Goal: Find contact information: Find contact information

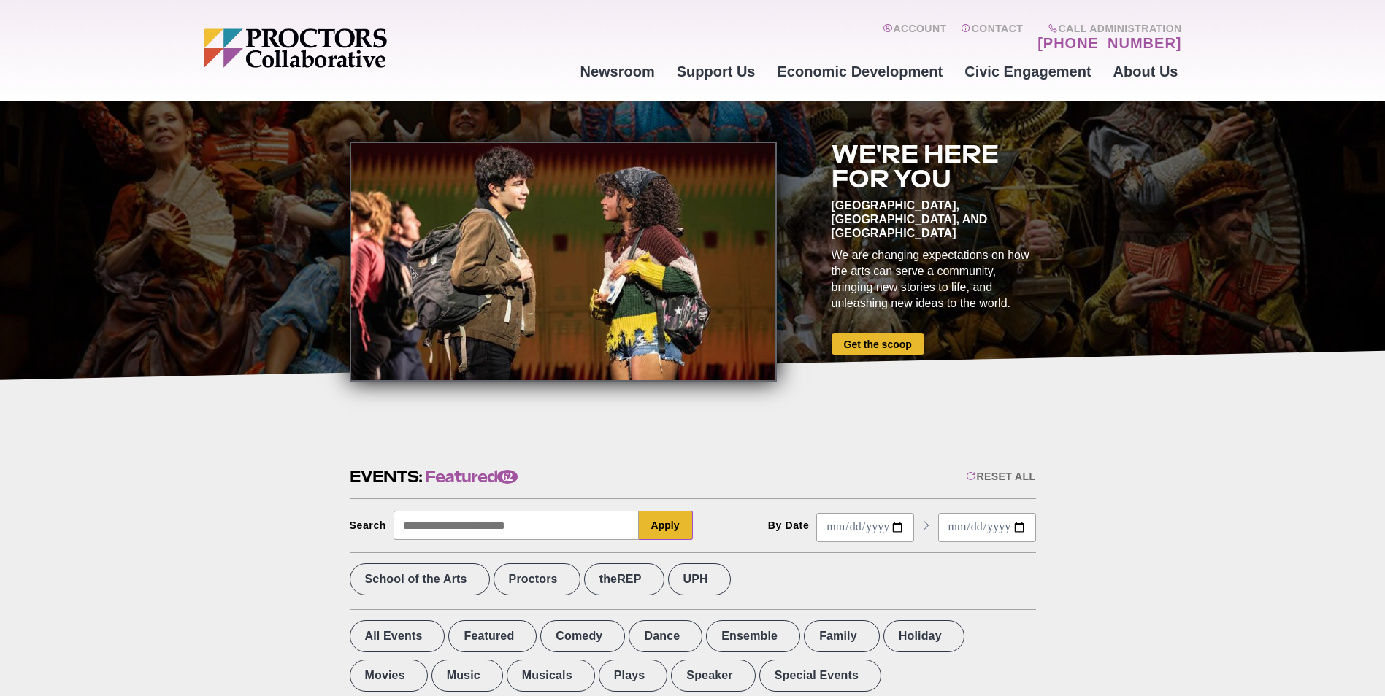
scroll to position [73, 0]
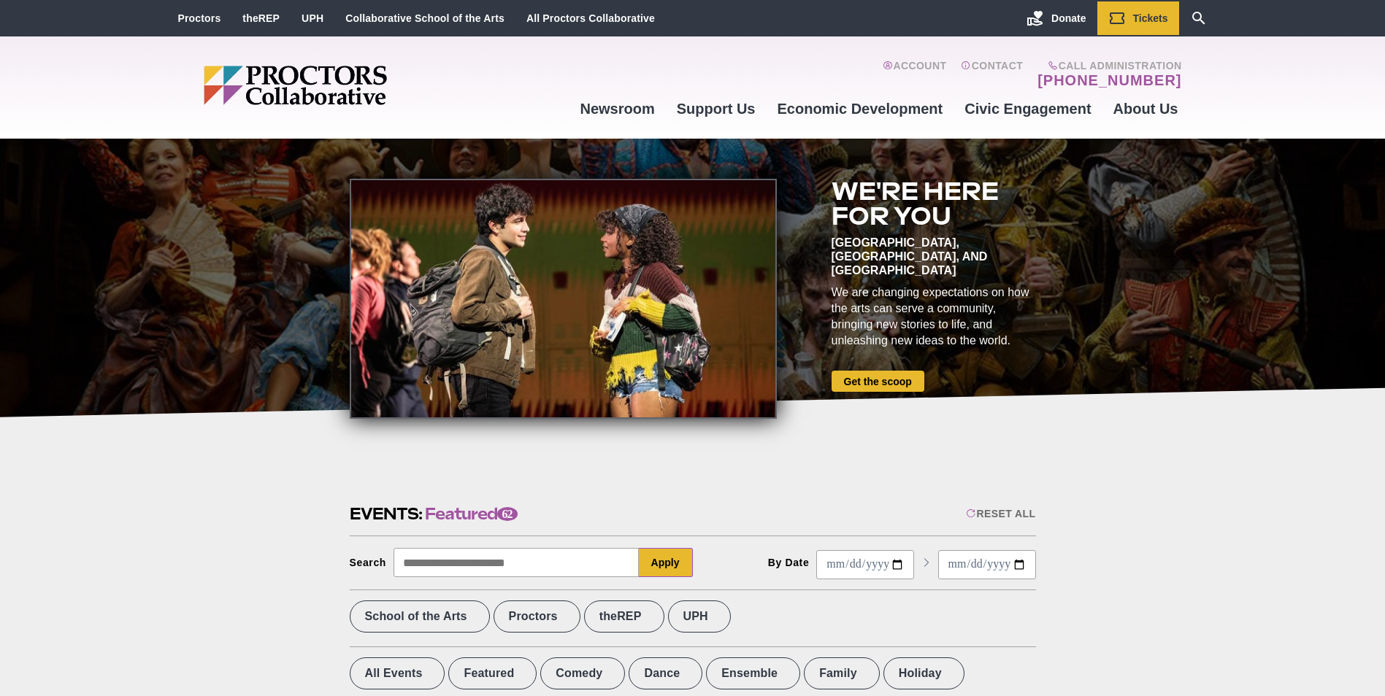
click at [1150, 112] on link "About Us" at bounding box center [1145, 108] width 87 height 39
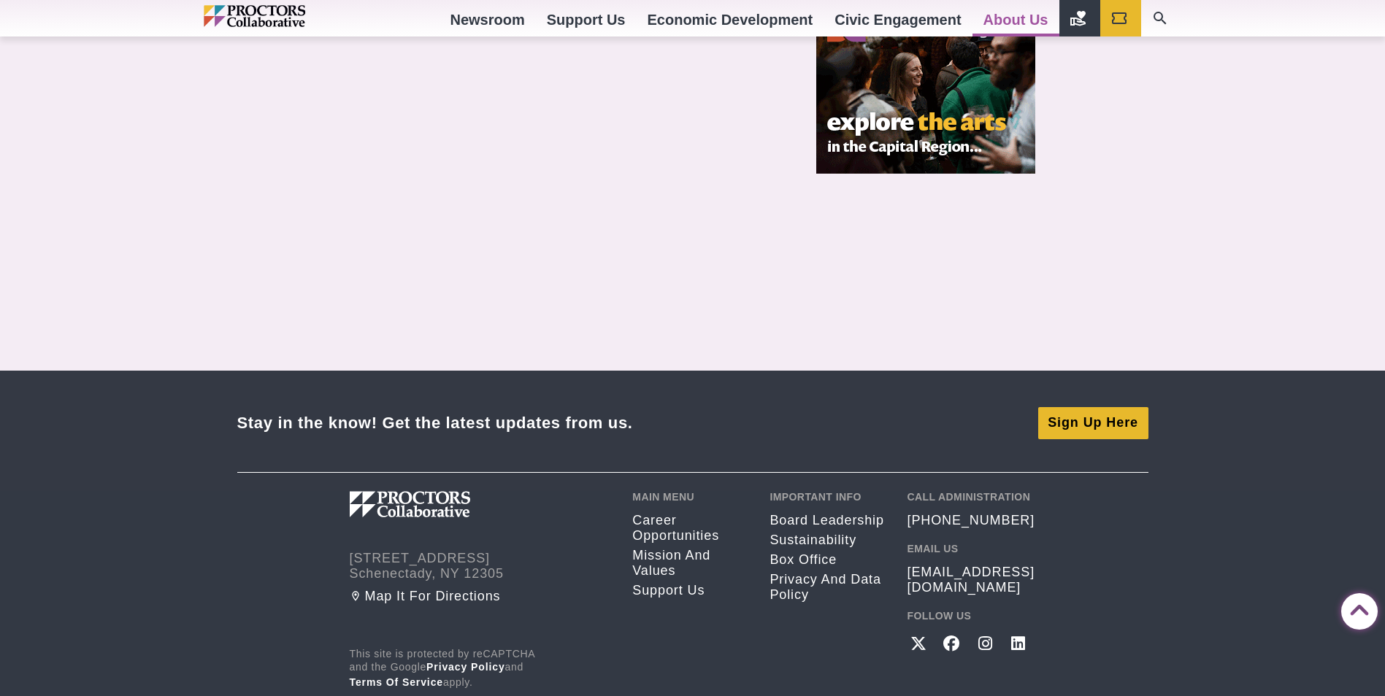
scroll to position [1222, 0]
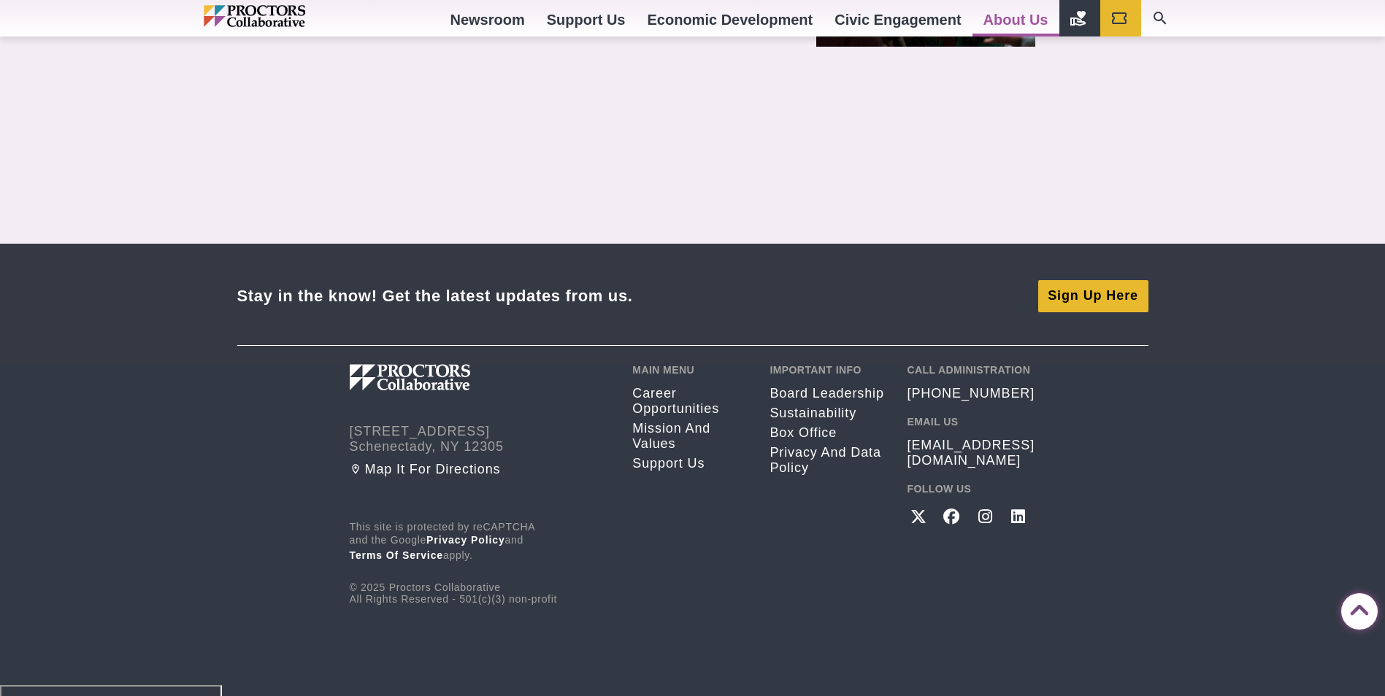
drag, startPoint x: 1003, startPoint y: 396, endPoint x: 903, endPoint y: 399, distance: 100.0
click at [903, 399] on div "432 State Street Schenectady, NY 12305 Map it for directions This site is prote…" at bounding box center [693, 484] width 686 height 241
drag, startPoint x: 924, startPoint y: 388, endPoint x: 890, endPoint y: 453, distance: 72.8
click at [886, 505] on div "432 State Street Schenectady, NY 12305 Map it for directions This site is prote…" at bounding box center [693, 484] width 686 height 241
drag, startPoint x: 1009, startPoint y: 396, endPoint x: 917, endPoint y: 396, distance: 92.7
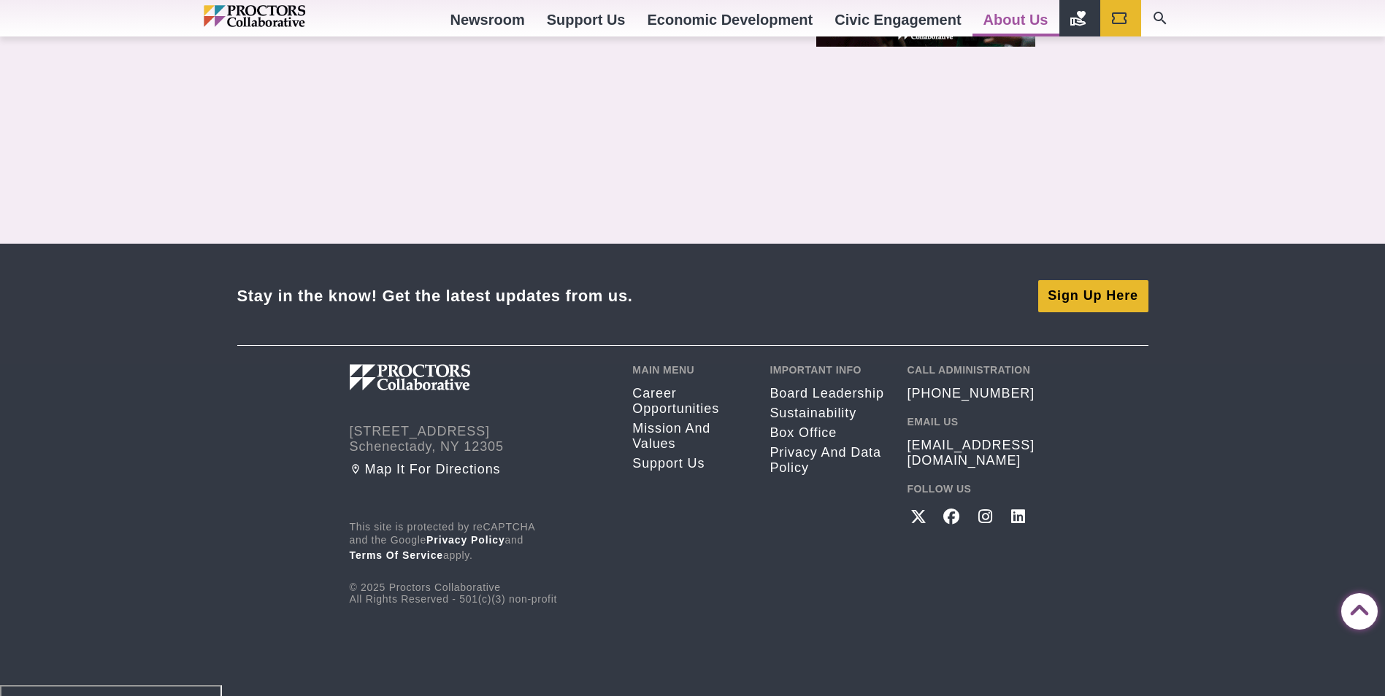
click at [915, 399] on div "Call Administration (518) 382-3884 Email Us info@proctors.org Follow Us Twitter…" at bounding box center [971, 484] width 128 height 241
